Goal: Task Accomplishment & Management: Manage account settings

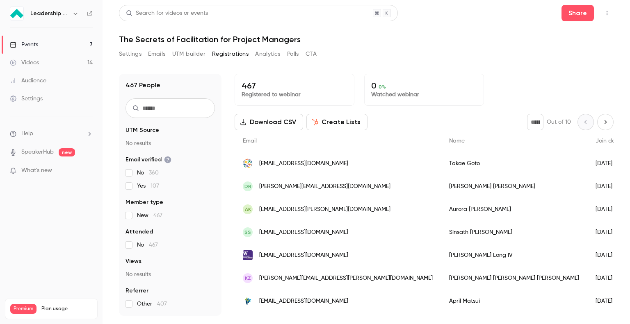
click at [130, 53] on button "Settings" at bounding box center [130, 54] width 23 height 13
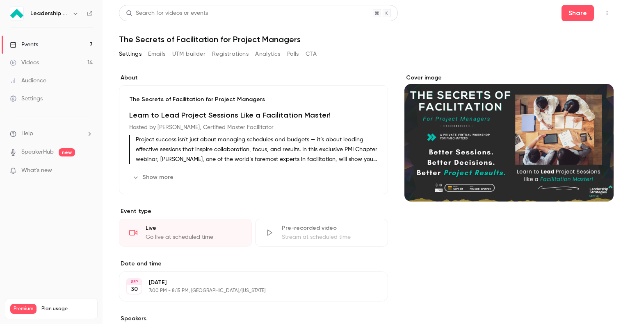
click at [154, 57] on button "Emails" at bounding box center [156, 54] width 17 height 13
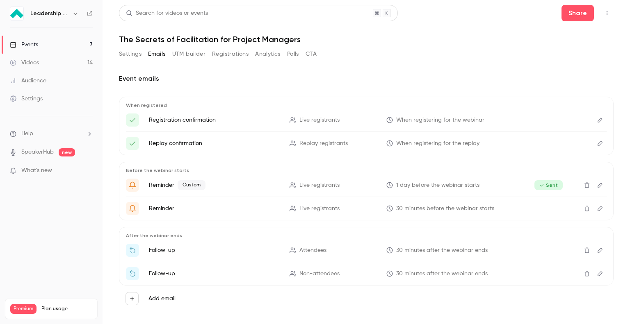
click at [598, 184] on icon "Edit" at bounding box center [600, 185] width 5 height 5
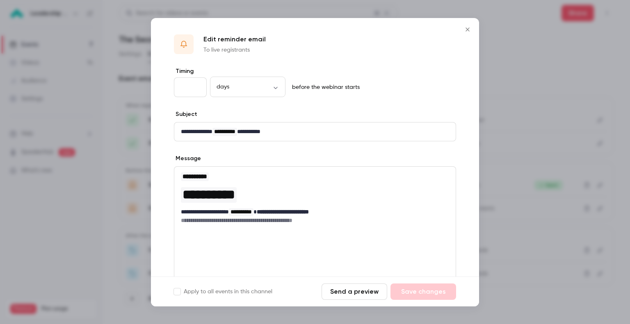
drag, startPoint x: 481, startPoint y: 128, endPoint x: 484, endPoint y: 174, distance: 46.1
click at [484, 174] on div at bounding box center [315, 162] width 630 height 324
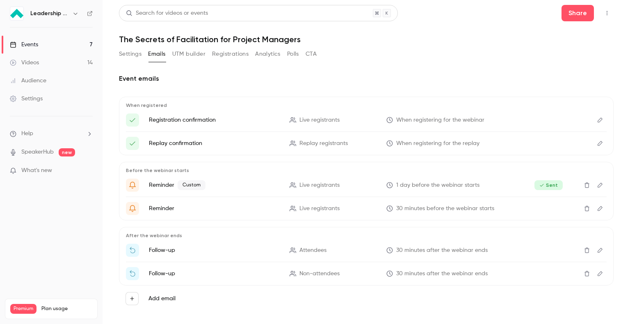
click at [597, 185] on icon "Edit" at bounding box center [600, 186] width 7 height 6
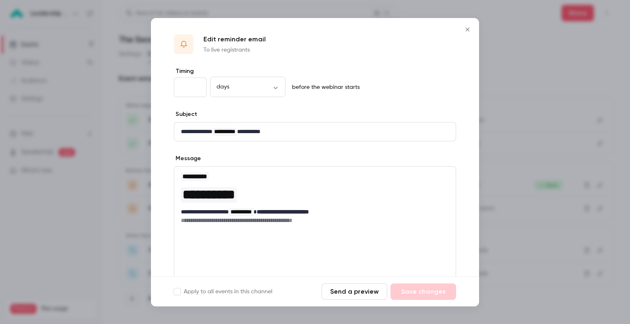
scroll to position [86, 0]
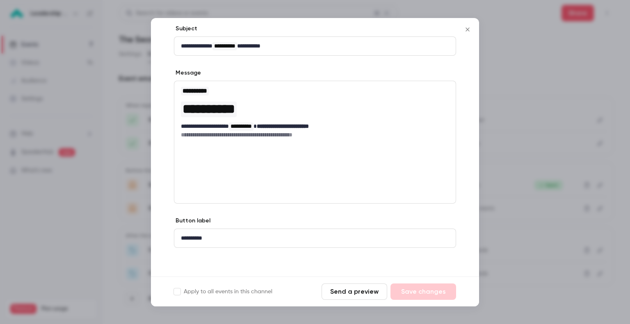
click at [348, 293] on button "Send a preview" at bounding box center [355, 292] width 66 height 16
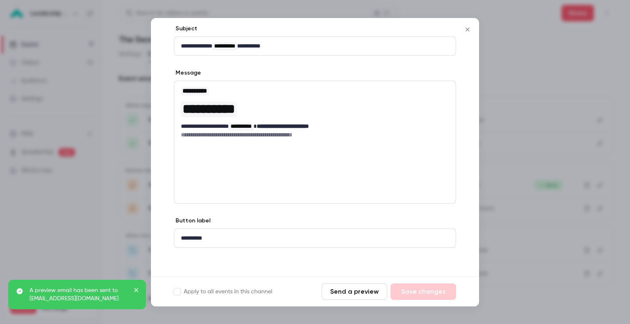
click at [468, 30] on icon "Close" at bounding box center [468, 29] width 10 height 7
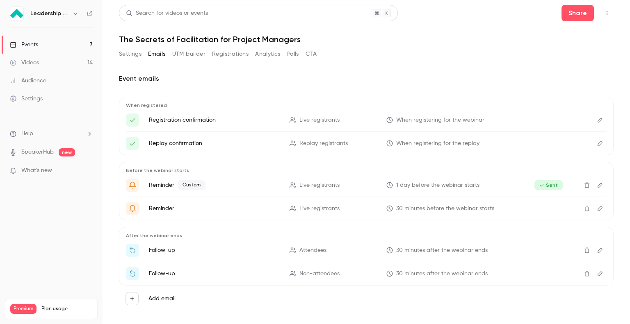
click at [597, 207] on icon "Edit" at bounding box center [600, 209] width 7 height 6
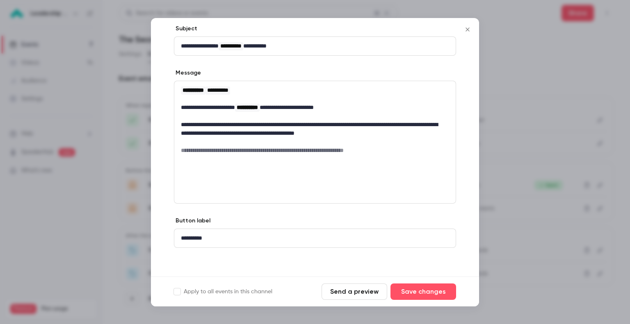
click at [353, 295] on button "Send a preview" at bounding box center [355, 292] width 66 height 16
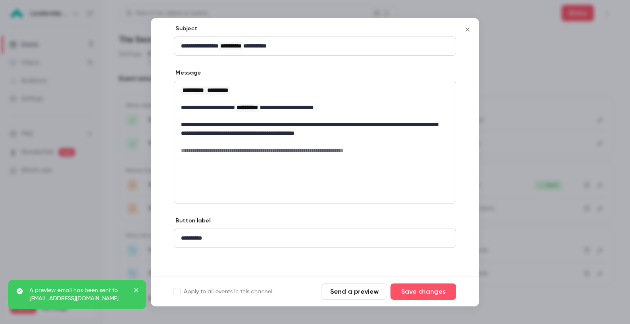
click at [468, 32] on button "Close" at bounding box center [467, 29] width 16 height 16
